Goal: Information Seeking & Learning: Understand process/instructions

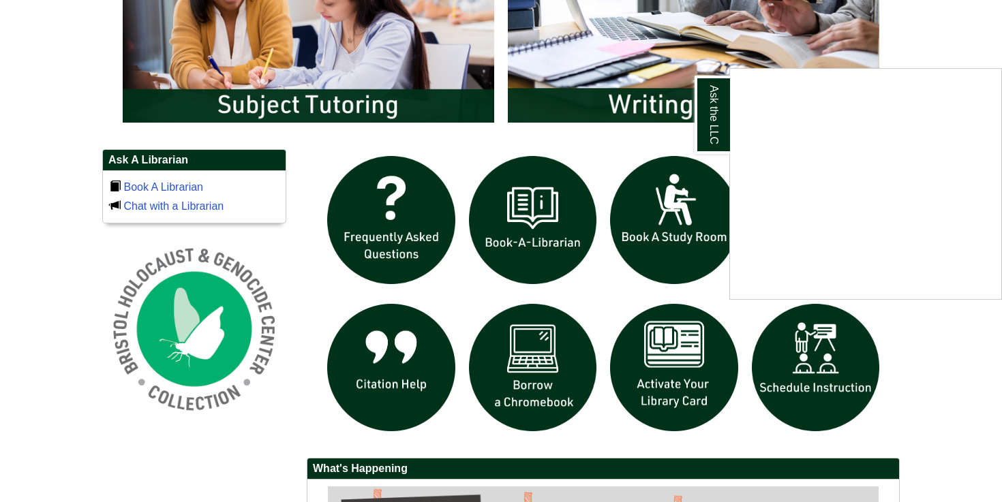
scroll to position [819, 0]
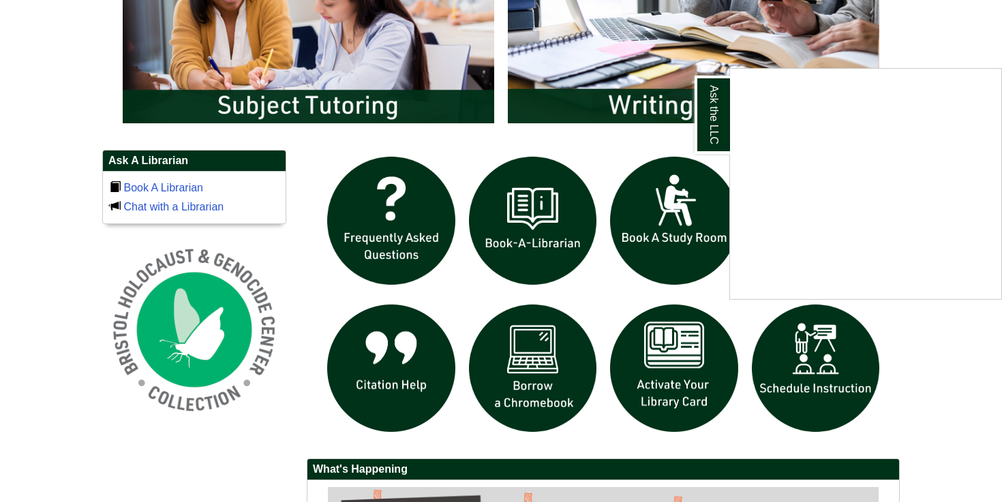
click at [629, 104] on div "Ask the LLC" at bounding box center [501, 251] width 1002 height 502
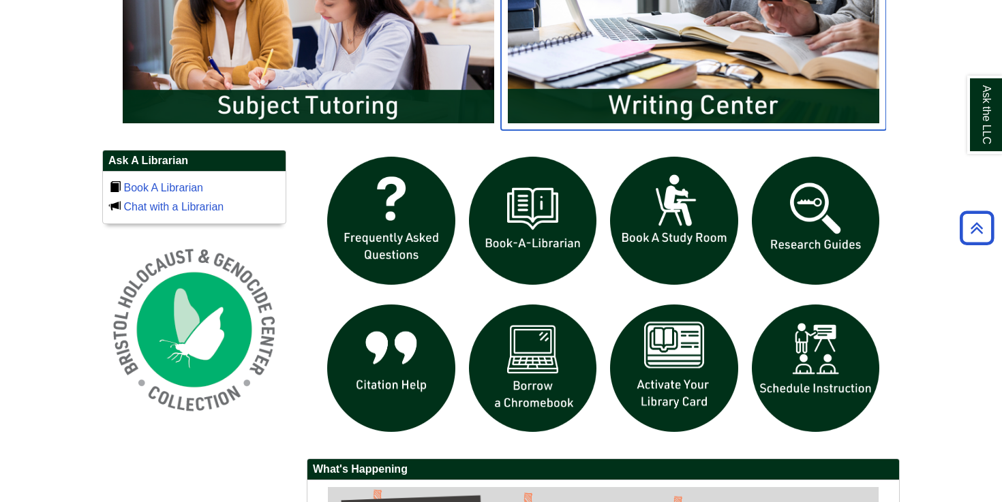
click at [629, 104] on img "slideshow" at bounding box center [693, 26] width 385 height 207
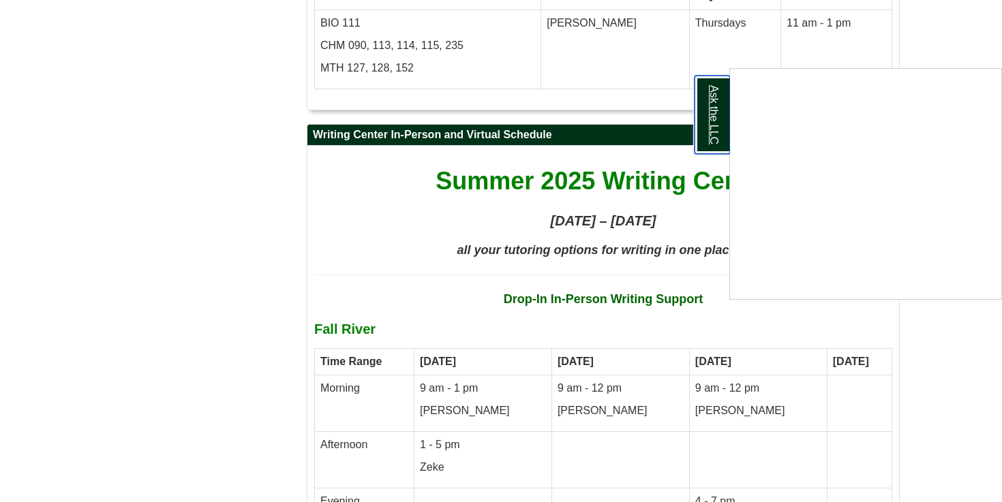
click at [718, 93] on link "Ask the LLC" at bounding box center [712, 115] width 35 height 78
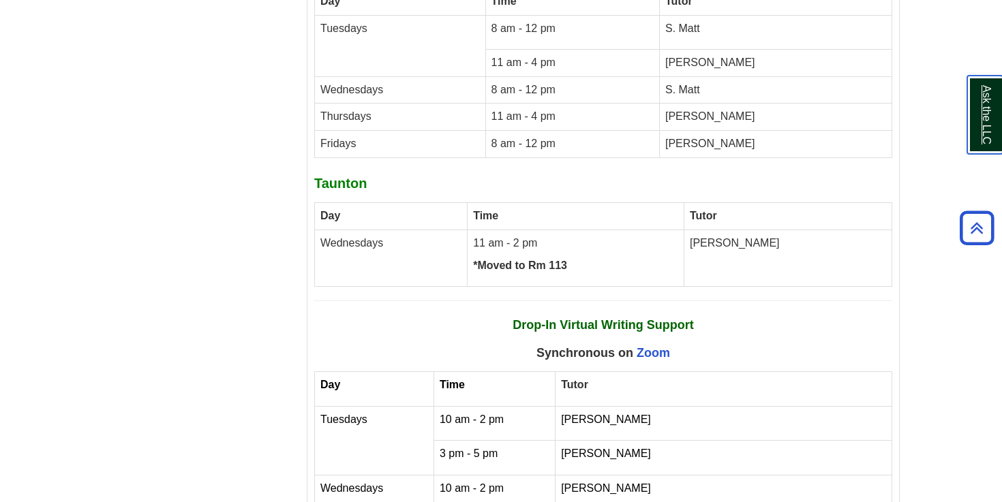
scroll to position [5059, 0]
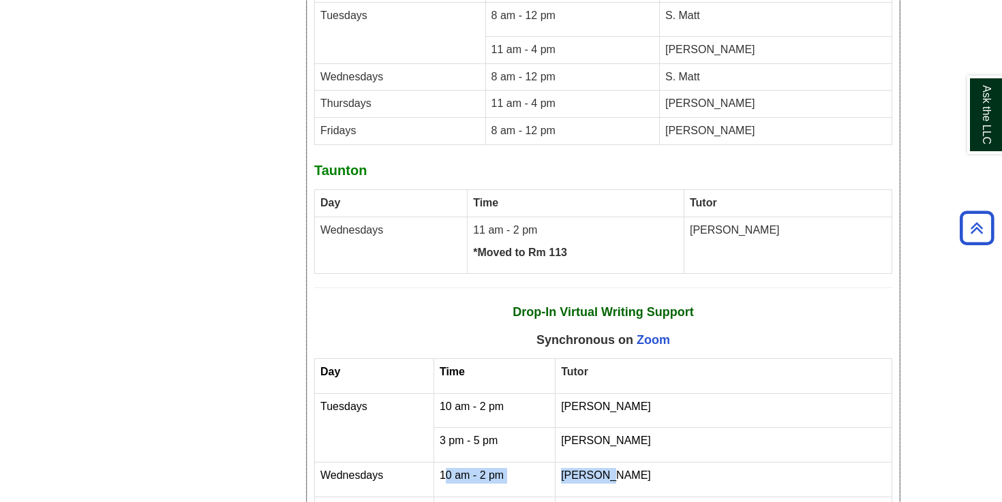
drag, startPoint x: 451, startPoint y: 353, endPoint x: 621, endPoint y: 369, distance: 170.5
click at [621, 463] on tr "Wednesdays 10 am - 2 pm [PERSON_NAME]" at bounding box center [603, 480] width 577 height 35
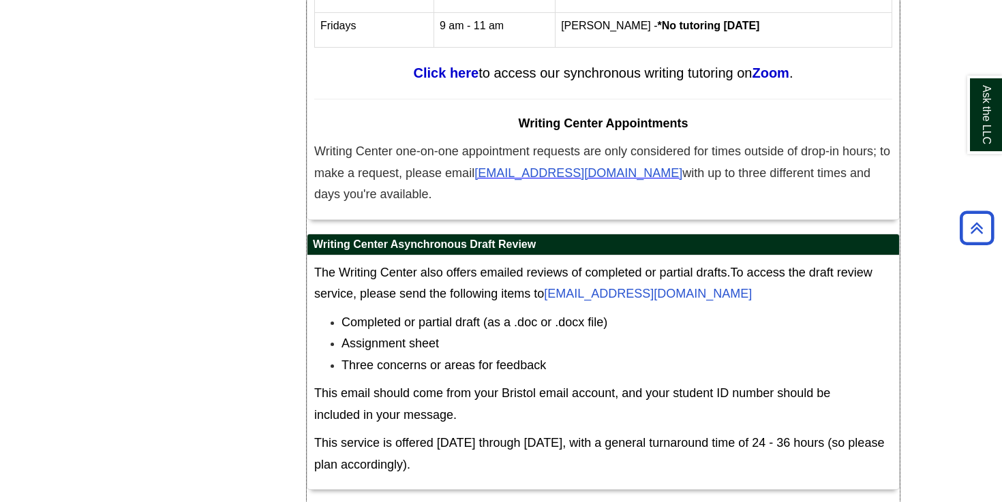
scroll to position [5584, 0]
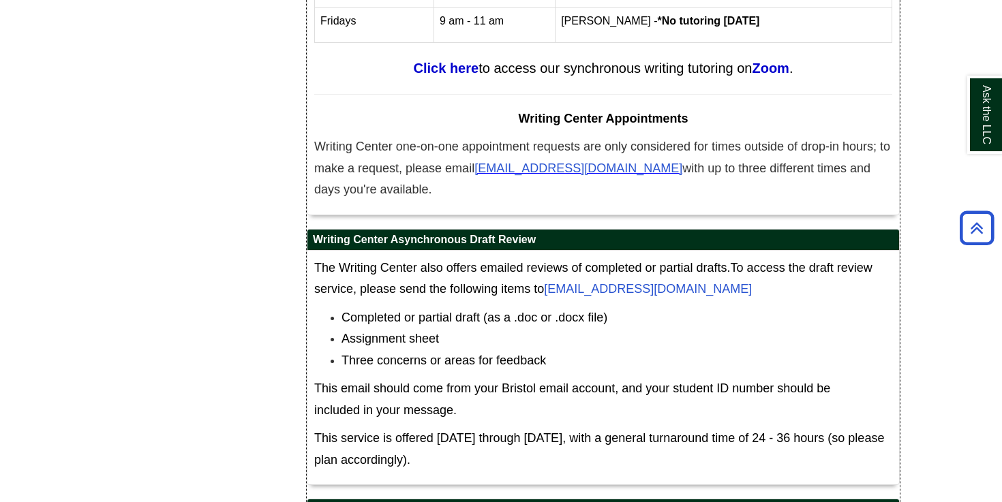
click at [338, 261] on span "The Writing Center also offers emailed reviews of completed or partial drafts." at bounding box center [522, 268] width 417 height 14
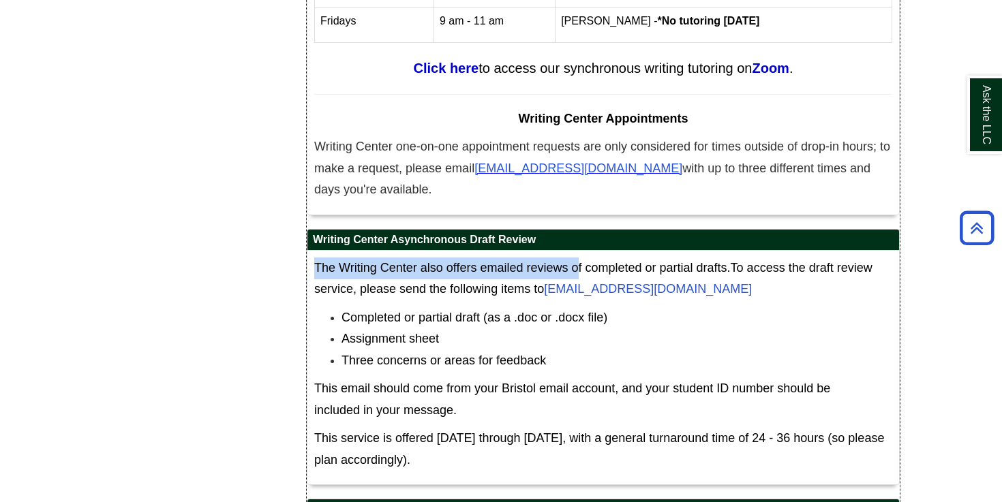
drag, startPoint x: 316, startPoint y: 145, endPoint x: 580, endPoint y: 147, distance: 263.8
click at [580, 261] on span "The Writing Center also offers emailed reviews of completed or partial drafts." at bounding box center [522, 268] width 417 height 14
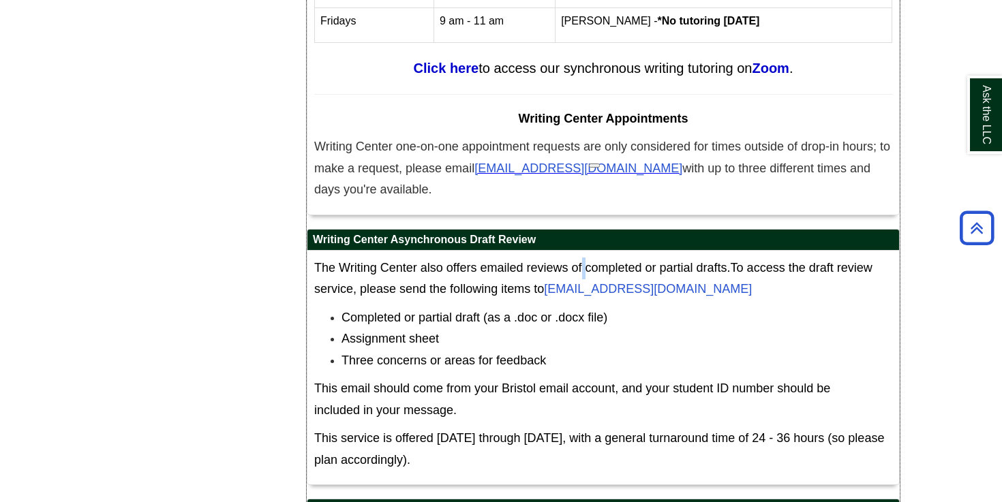
drag, startPoint x: 580, startPoint y: 147, endPoint x: 557, endPoint y: 142, distance: 23.7
click at [557, 261] on span "The Writing Center also offers emailed reviews of completed or partial drafts." at bounding box center [522, 268] width 417 height 14
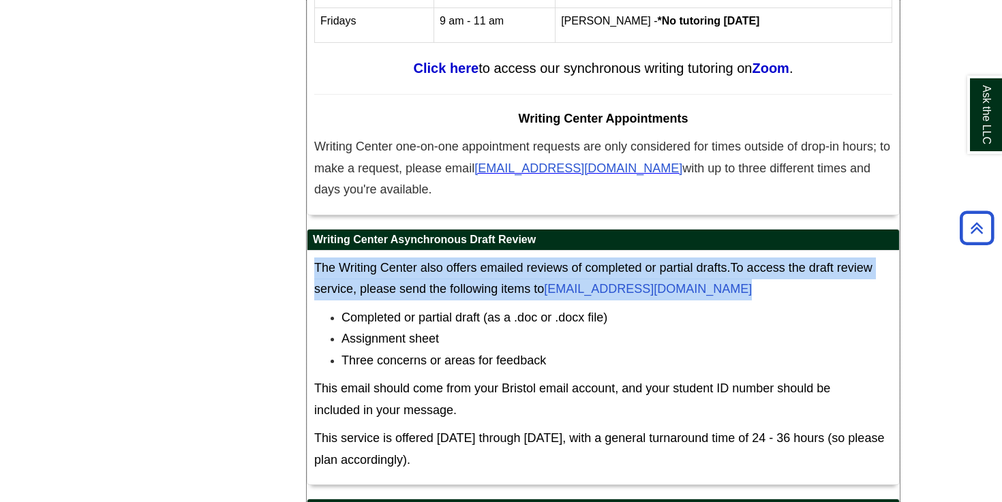
click at [557, 261] on span "The Writing Center also offers emailed reviews of completed or partial drafts." at bounding box center [522, 268] width 417 height 14
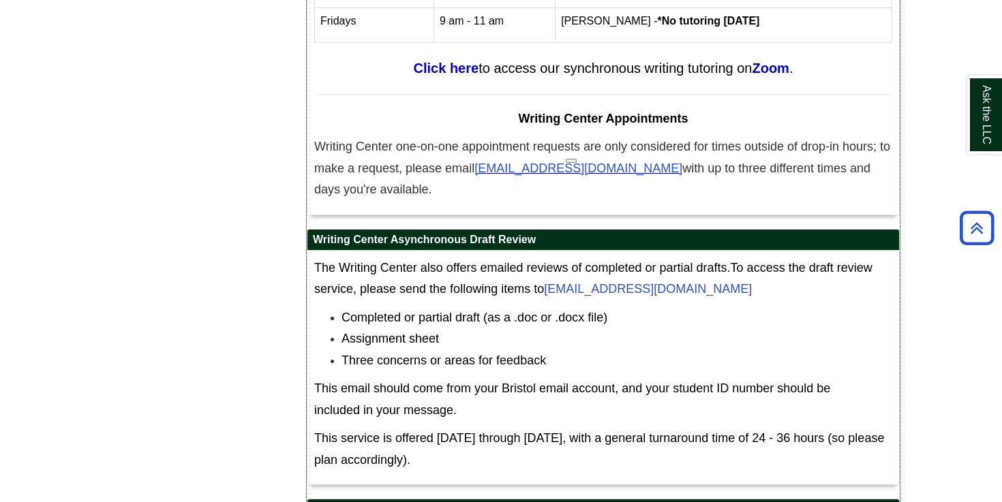
click at [529, 261] on span "The Writing Center also offers emailed reviews of completed or partial drafts." at bounding box center [522, 268] width 417 height 14
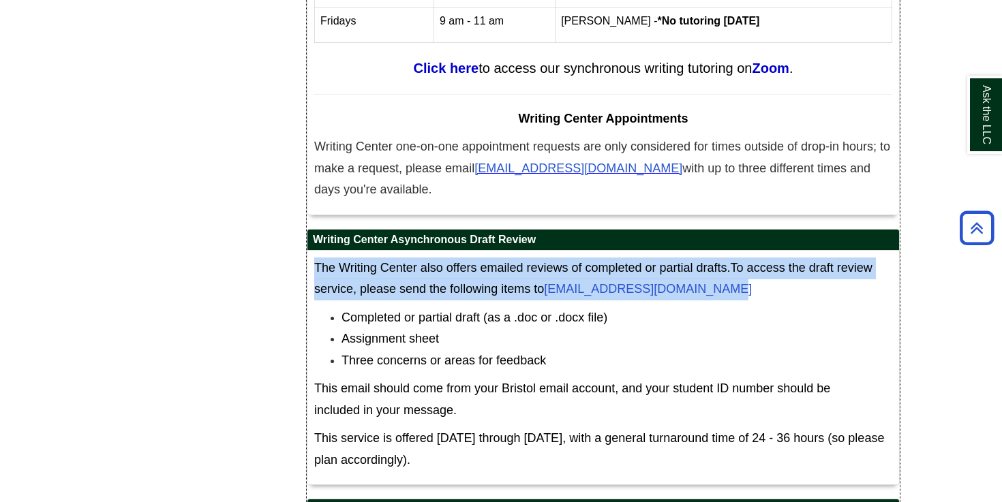
drag, startPoint x: 316, startPoint y: 148, endPoint x: 712, endPoint y: 165, distance: 395.7
click at [712, 258] on p "The Writing Center also offers emailed reviews of completed or partial drafts. …" at bounding box center [603, 279] width 578 height 43
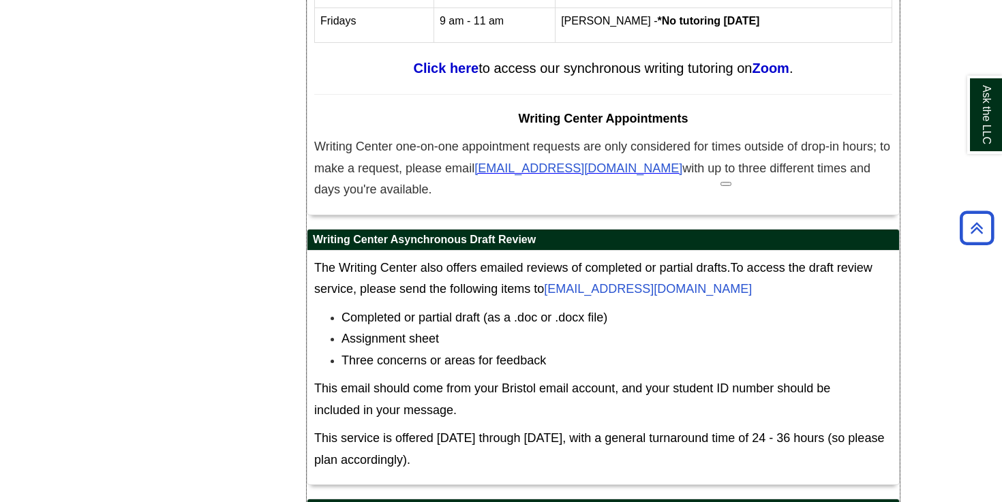
click at [794, 307] on li "Completed or partial draft (as a .doc or .docx file)" at bounding box center [617, 318] width 551 height 22
click at [364, 311] on span "Completed or partial draft (as a .doc or .docx file)" at bounding box center [475, 318] width 266 height 14
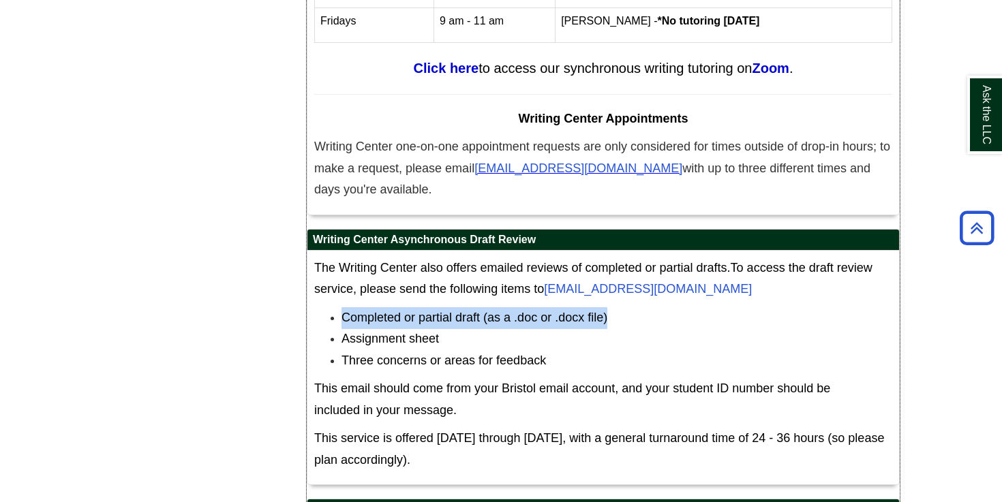
click at [364, 311] on span "Completed or partial draft (as a .doc or .docx file)" at bounding box center [475, 318] width 266 height 14
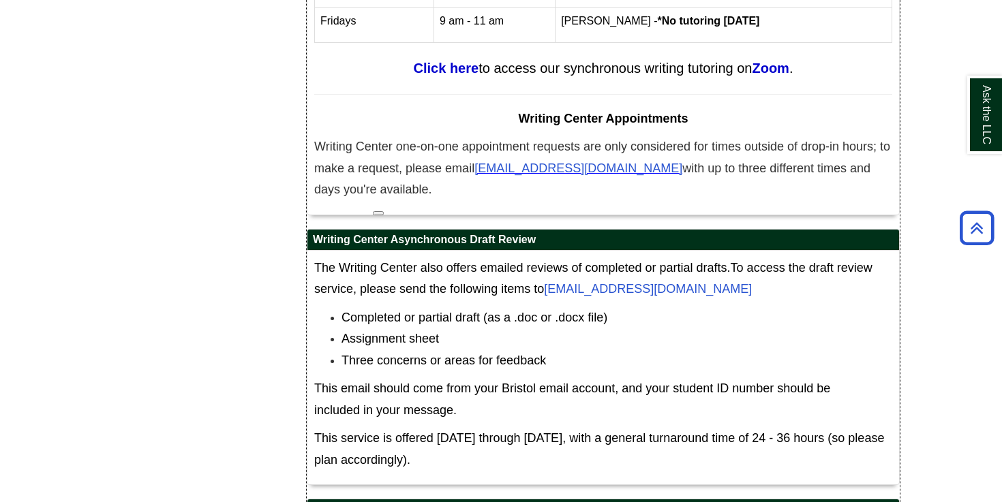
click at [363, 332] on span "Assignment sheet" at bounding box center [390, 339] width 97 height 14
click at [365, 311] on span "Completed or partial draft (as a .doc or .docx file)" at bounding box center [475, 318] width 266 height 14
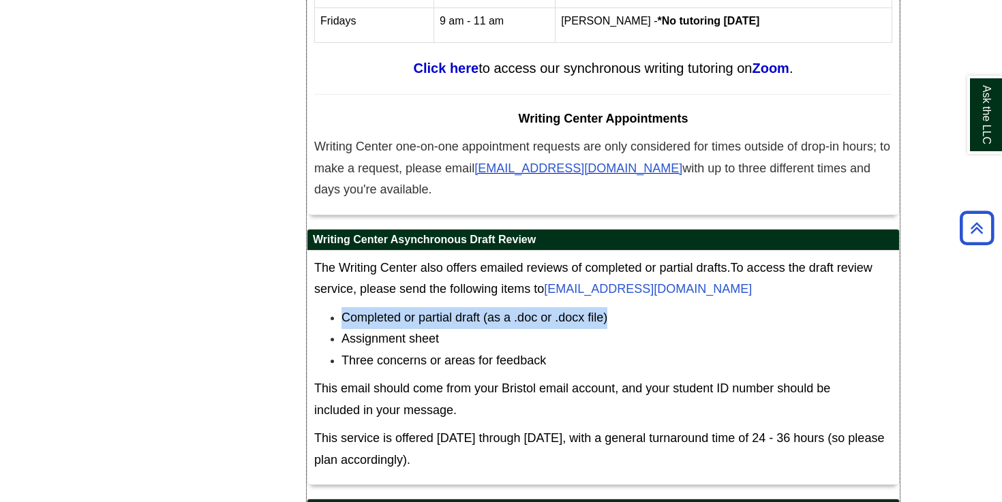
click at [365, 311] on span "Completed or partial draft (as a .doc or .docx file)" at bounding box center [475, 318] width 266 height 14
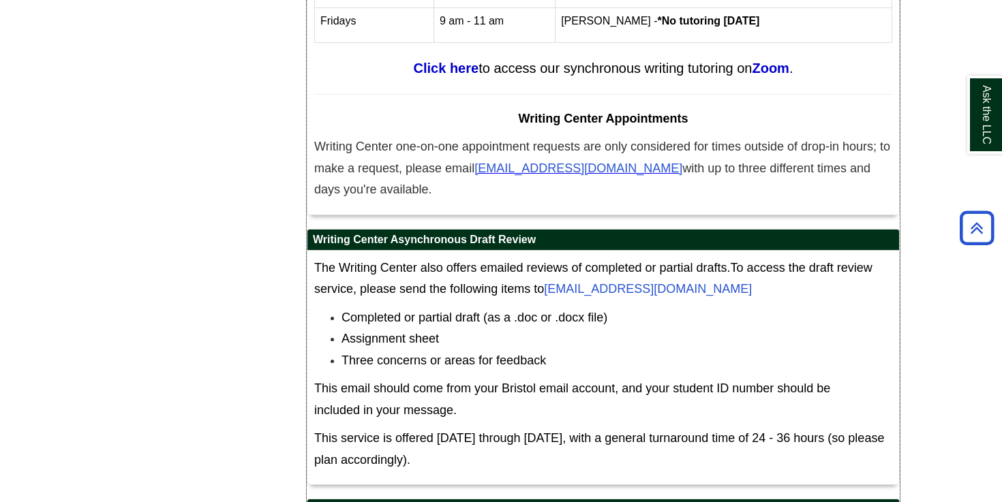
click at [389, 332] on span "Assignment sheet" at bounding box center [390, 339] width 97 height 14
click at [393, 354] on span "Three concerns or areas for feedback" at bounding box center [444, 361] width 205 height 14
drag, startPoint x: 392, startPoint y: 115, endPoint x: 552, endPoint y: 119, distance: 160.2
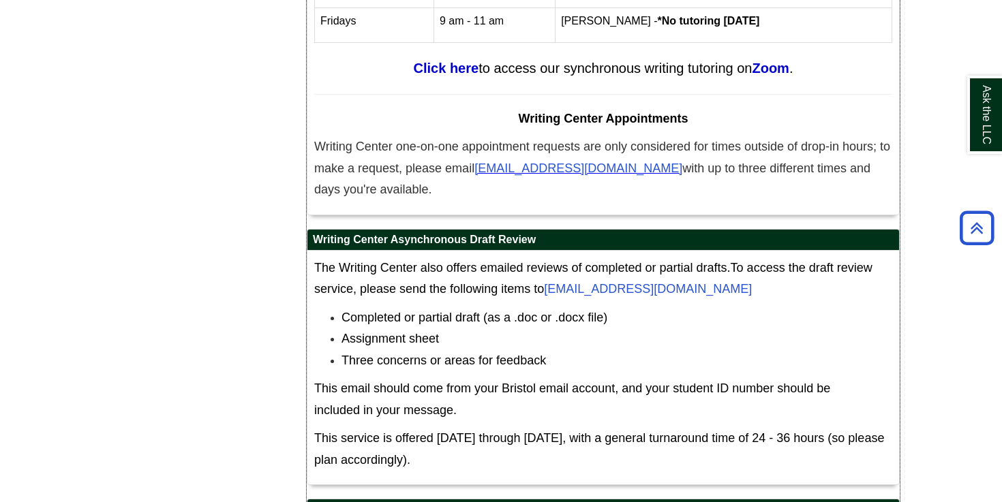
click at [552, 230] on h2 "Writing Center Asynchronous Draft Review" at bounding box center [603, 240] width 592 height 21
copy h2 "Asynchronous Draft Review"
